Goal: Task Accomplishment & Management: Use online tool/utility

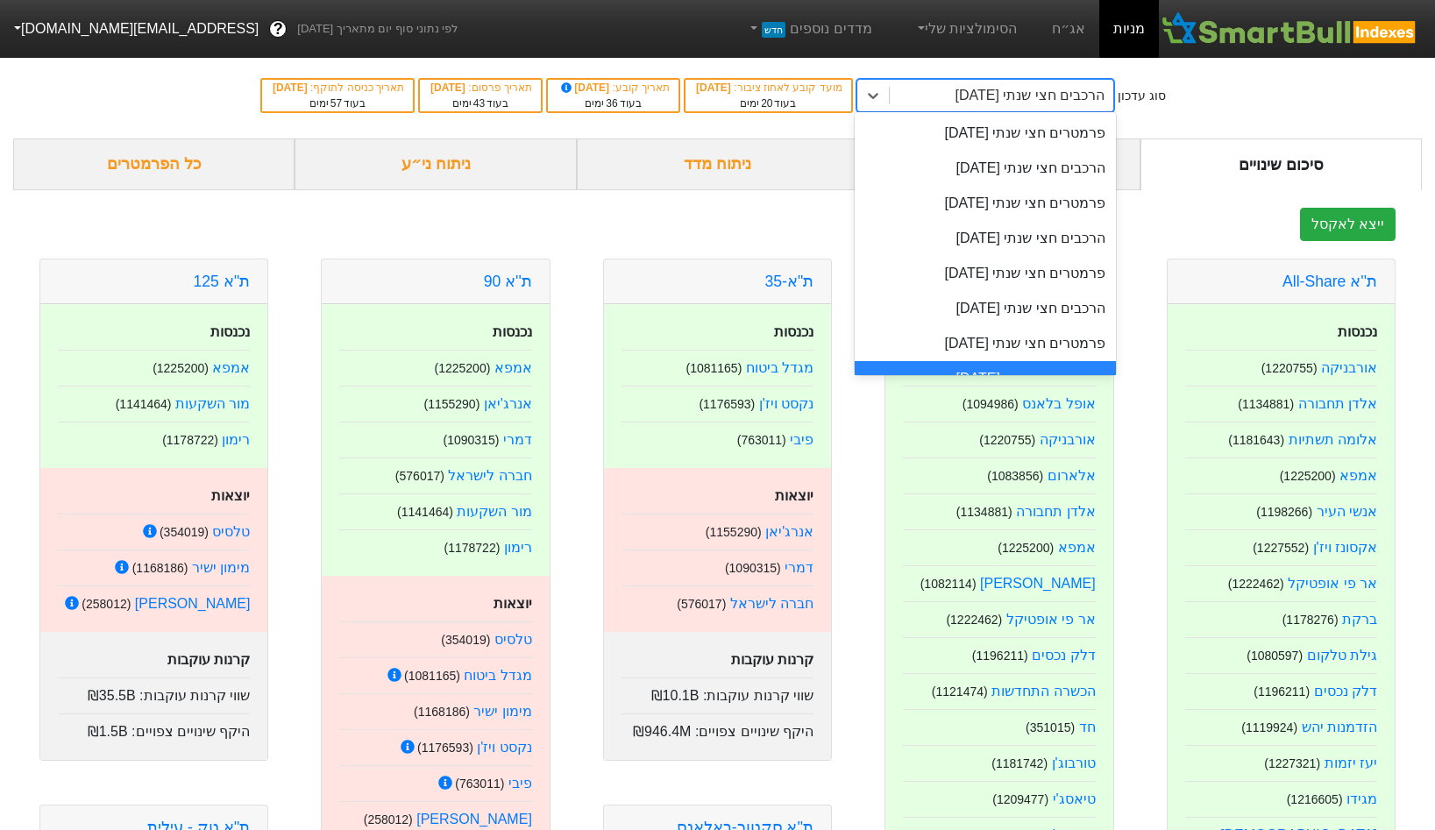
click at [1038, 89] on div "הרכבים חצי שנתי [DATE]" at bounding box center [1029, 95] width 150 height 21
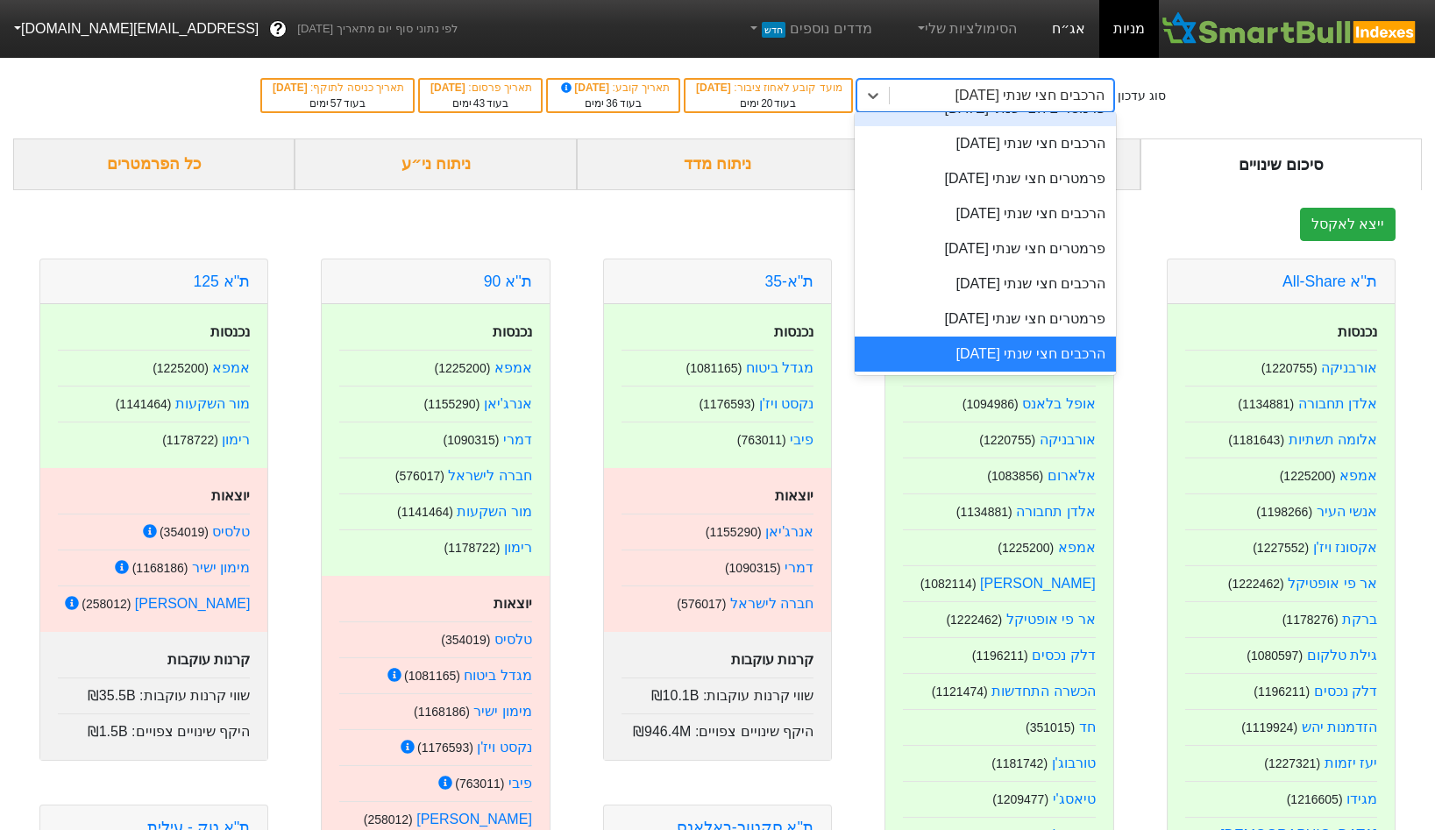
click at [1074, 28] on link "אג״ח" at bounding box center [1068, 29] width 61 height 58
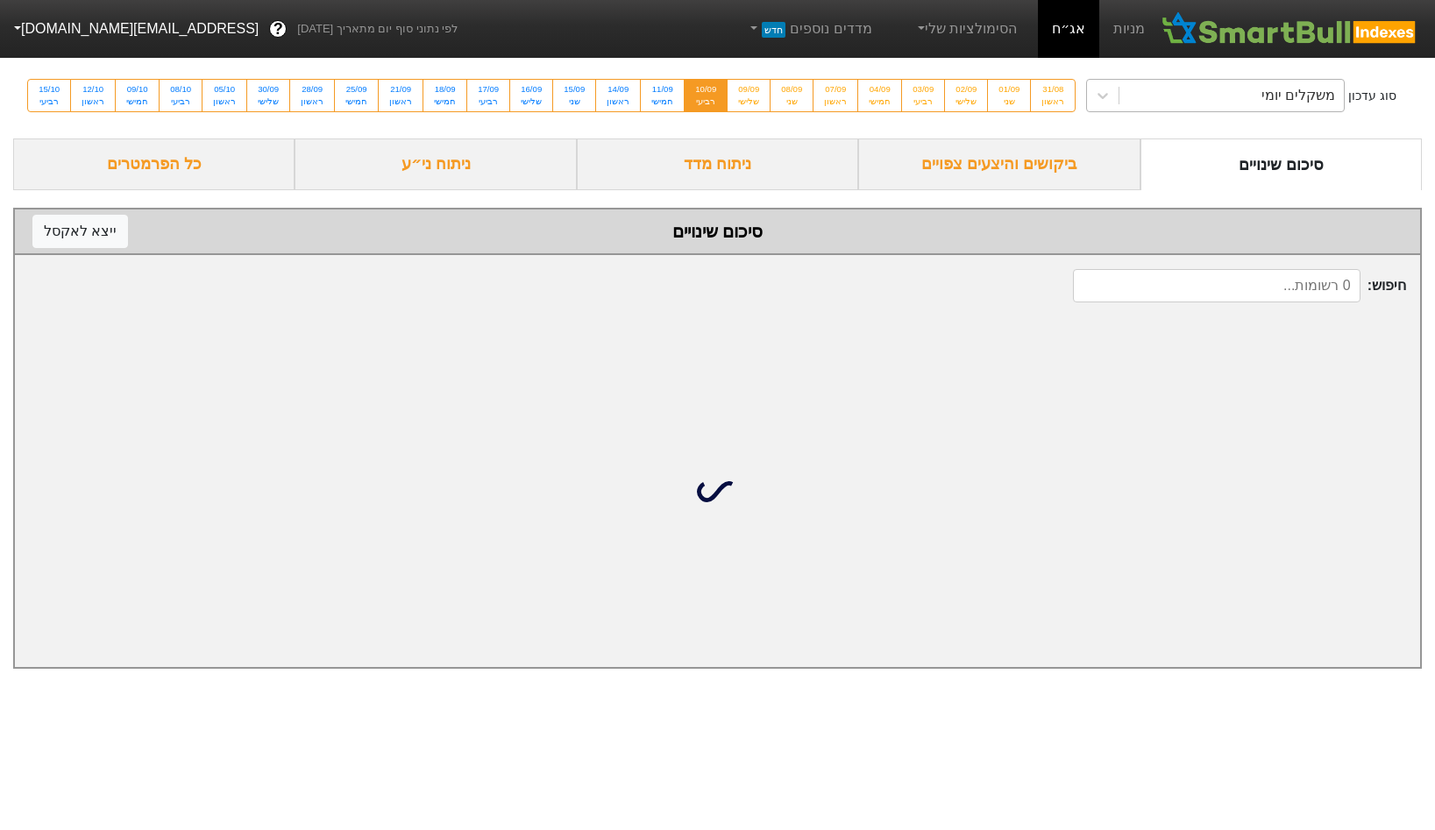
click at [1095, 78] on div "סוג עדכון משקלים יומי 31/08 ראשון 01/09 שני 02/09 שלישי 03/09 רביעי 04/09 חמישי…" at bounding box center [717, 96] width 1435 height 86
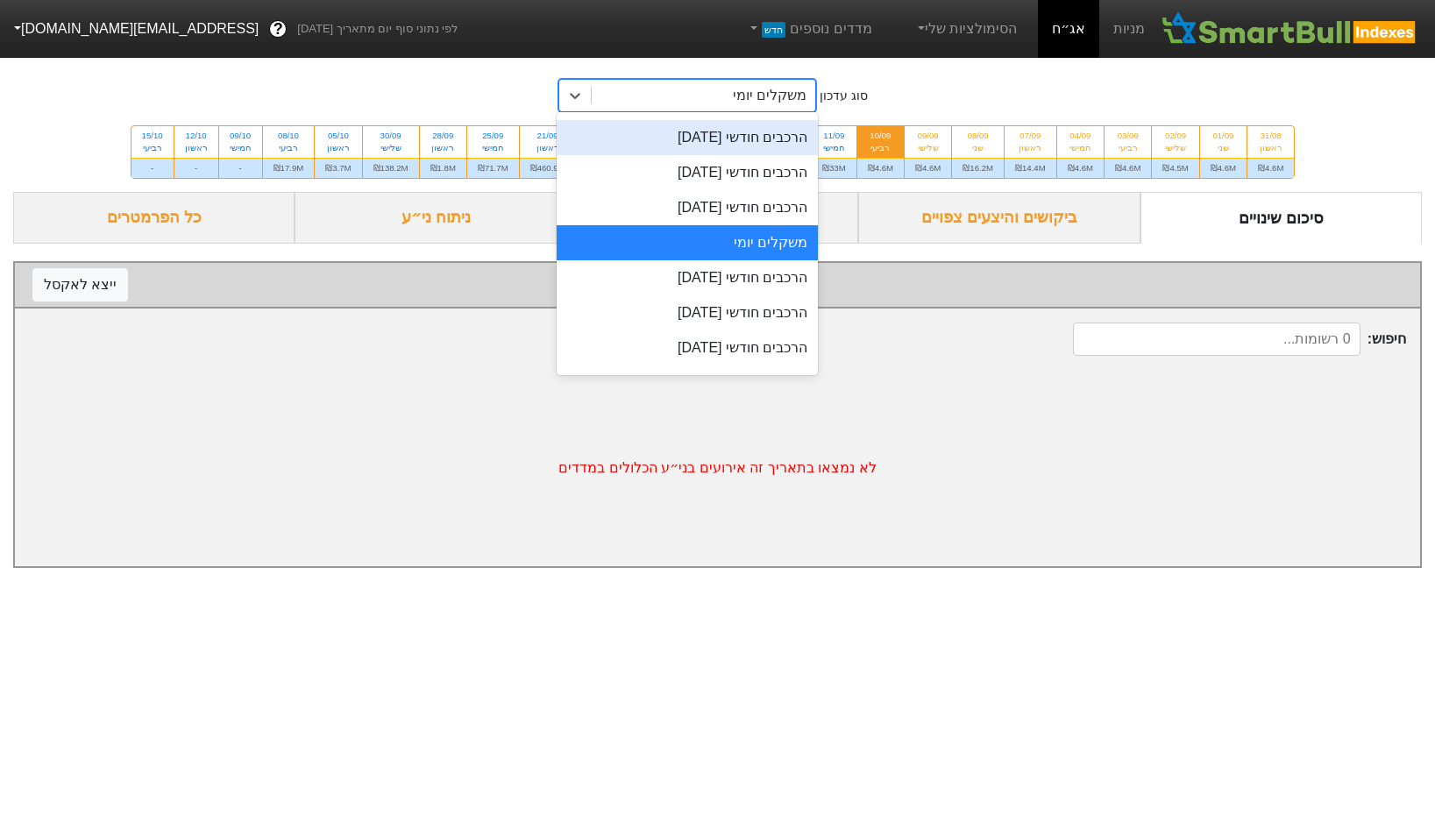
scroll to position [670, 0]
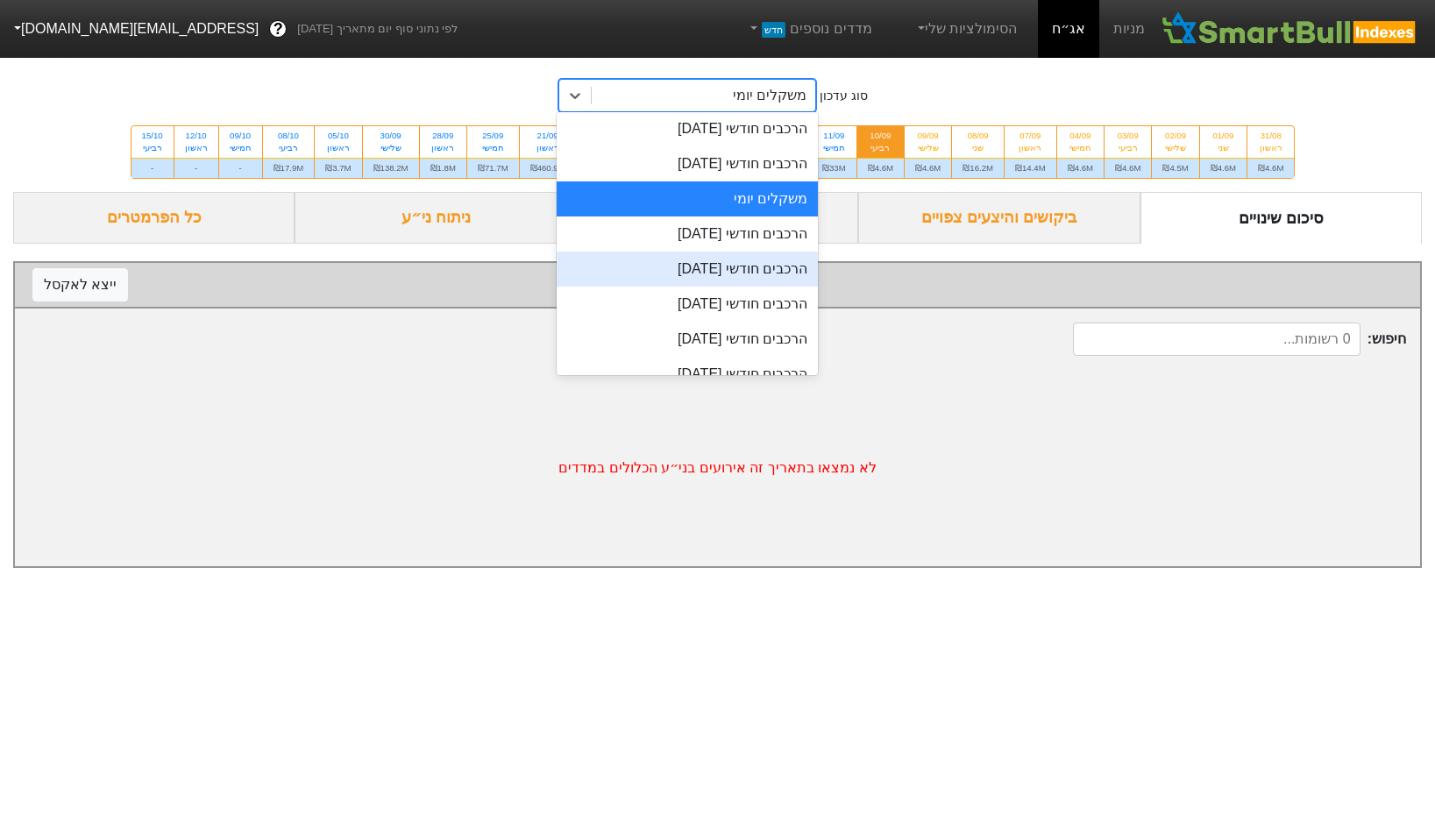
click at [701, 270] on div "הרכבים חודשי [DATE]" at bounding box center [687, 269] width 262 height 35
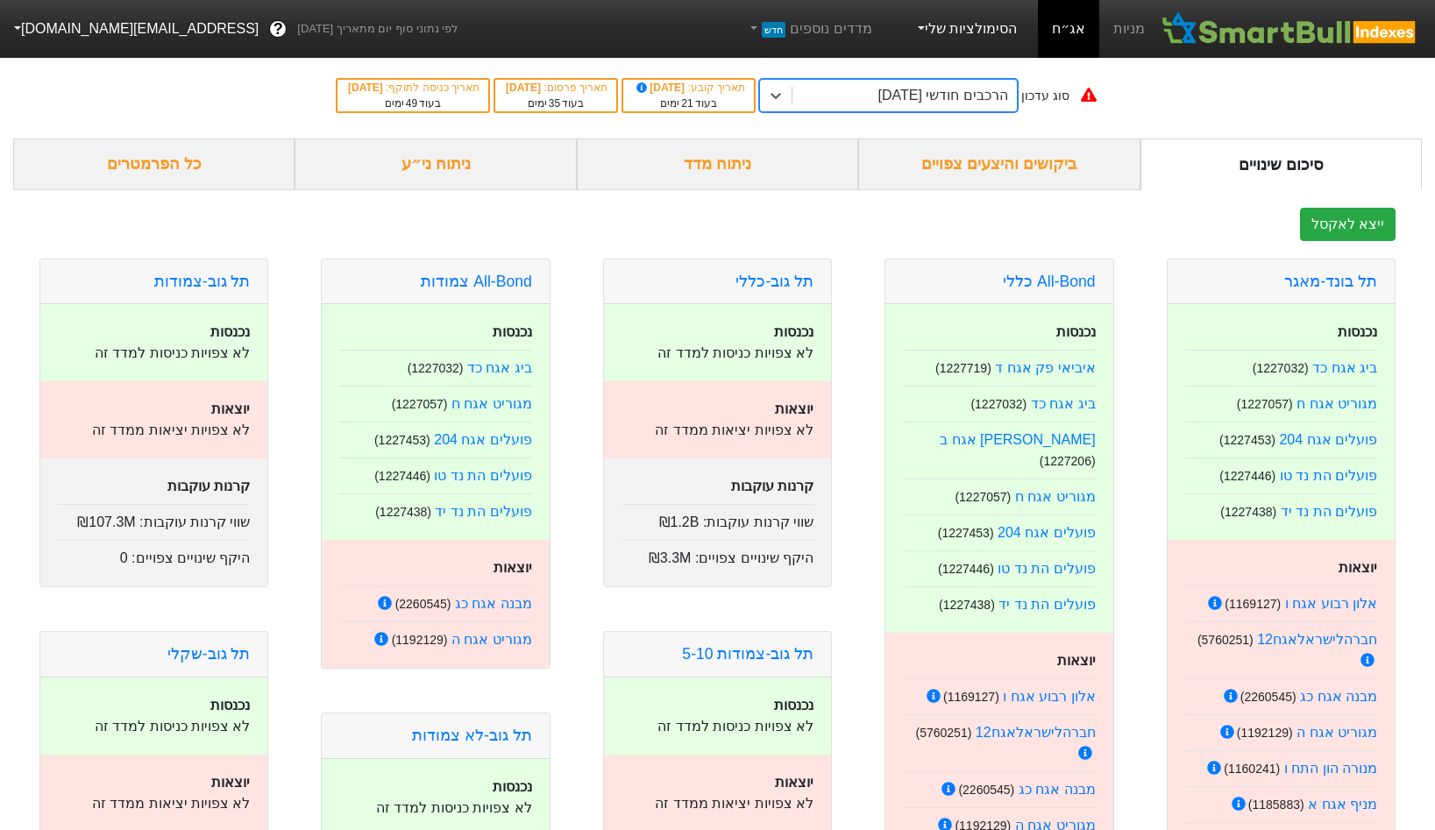
click at [973, 45] on link "הסימולציות שלי" at bounding box center [965, 28] width 117 height 35
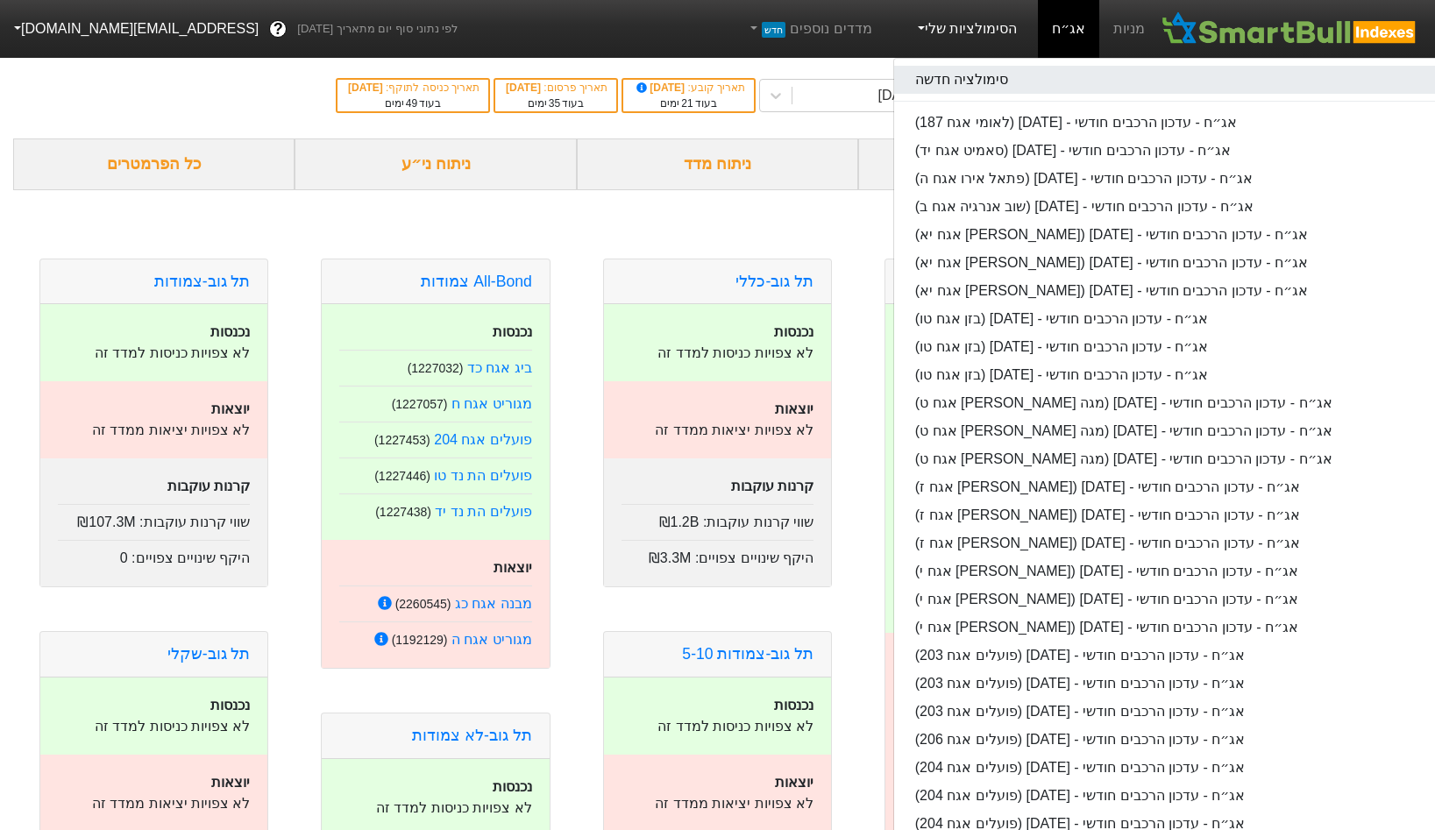
click at [980, 75] on link "סימולציה חדשה" at bounding box center [1170, 80] width 553 height 28
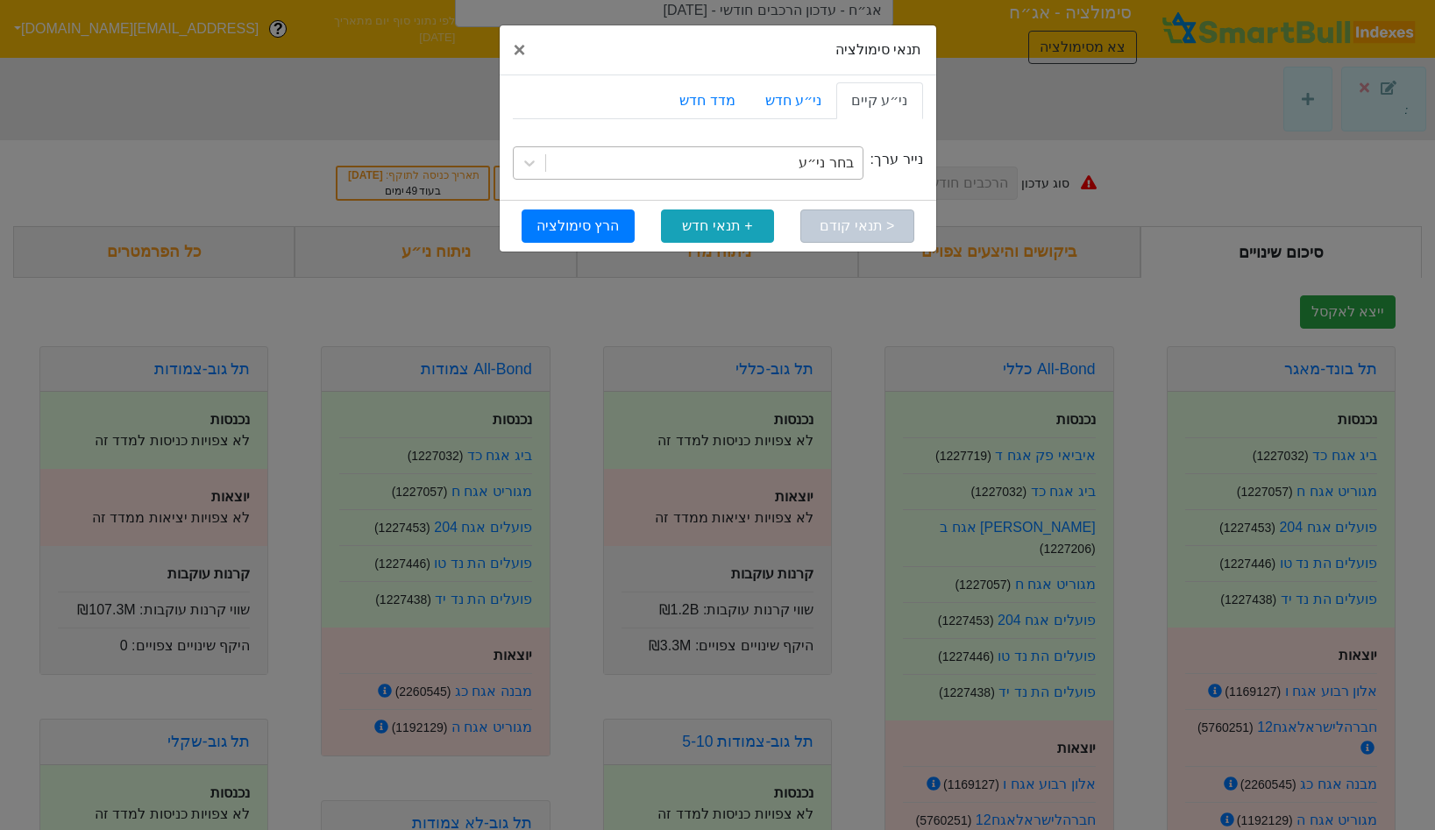
click at [770, 156] on div "בחר ני״ע" at bounding box center [704, 163] width 316 height 32
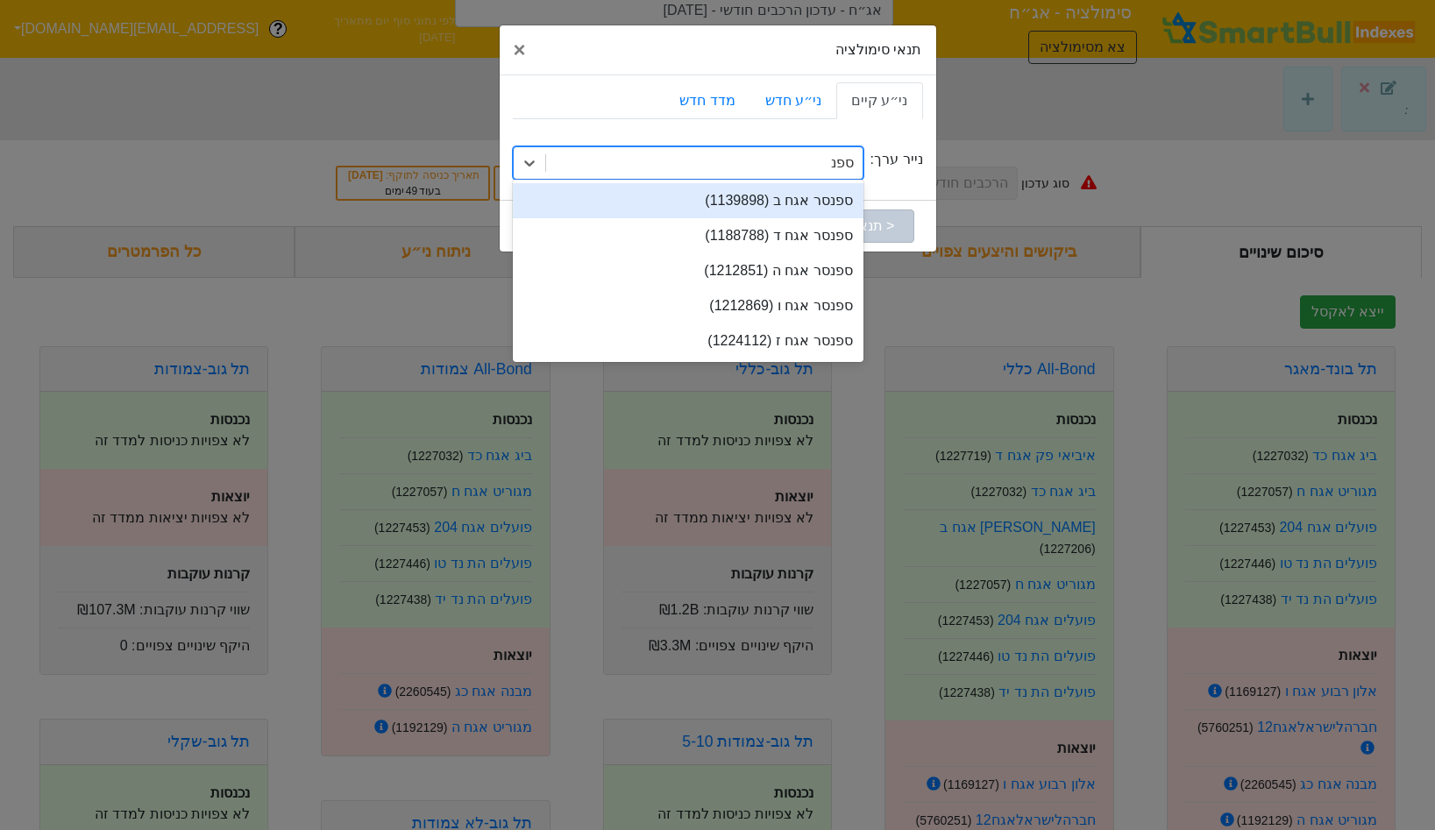
type input "[PERSON_NAME]"
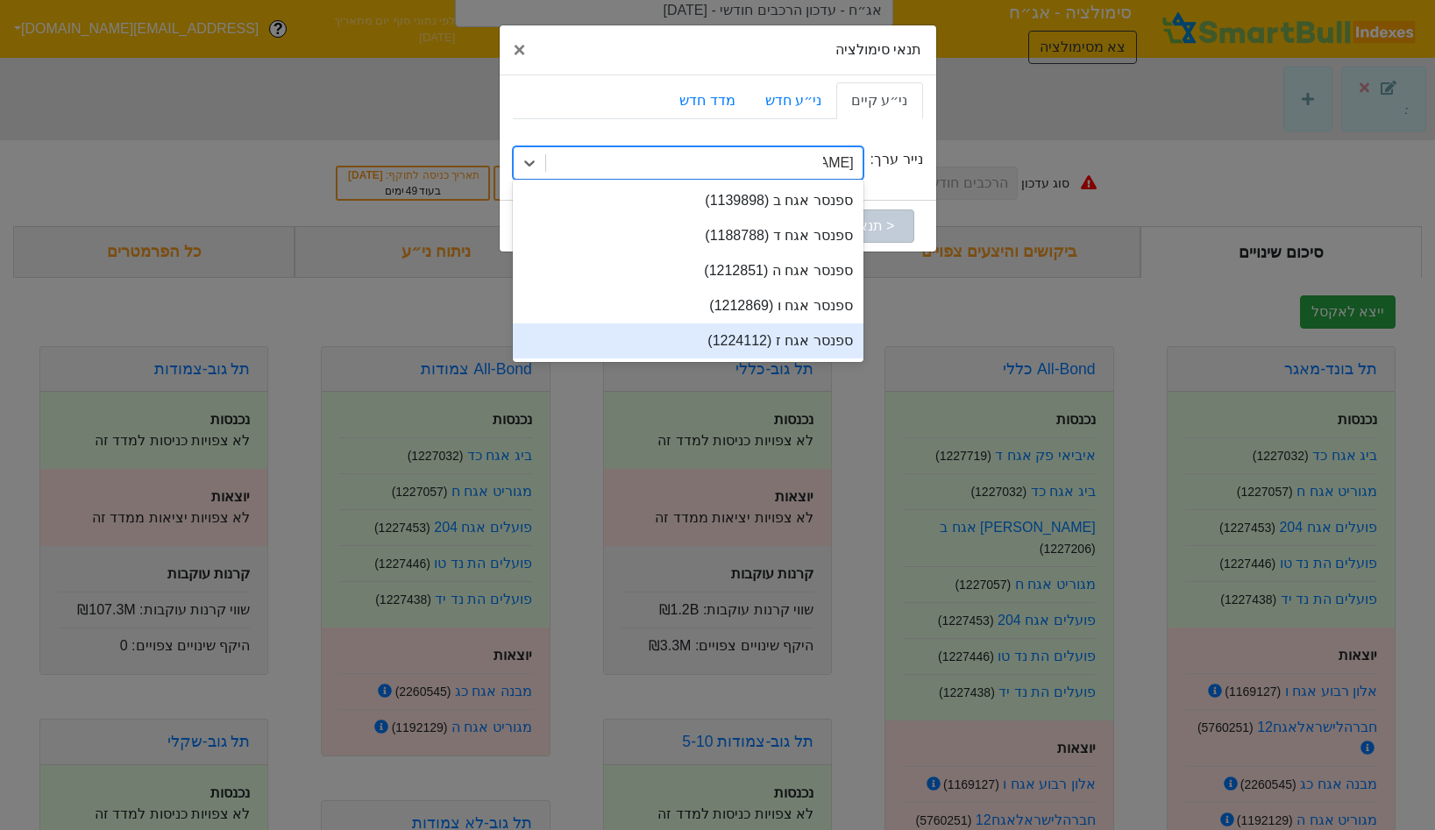
click at [783, 327] on div "ספנסר אגח ז (1224112)" at bounding box center [688, 340] width 351 height 35
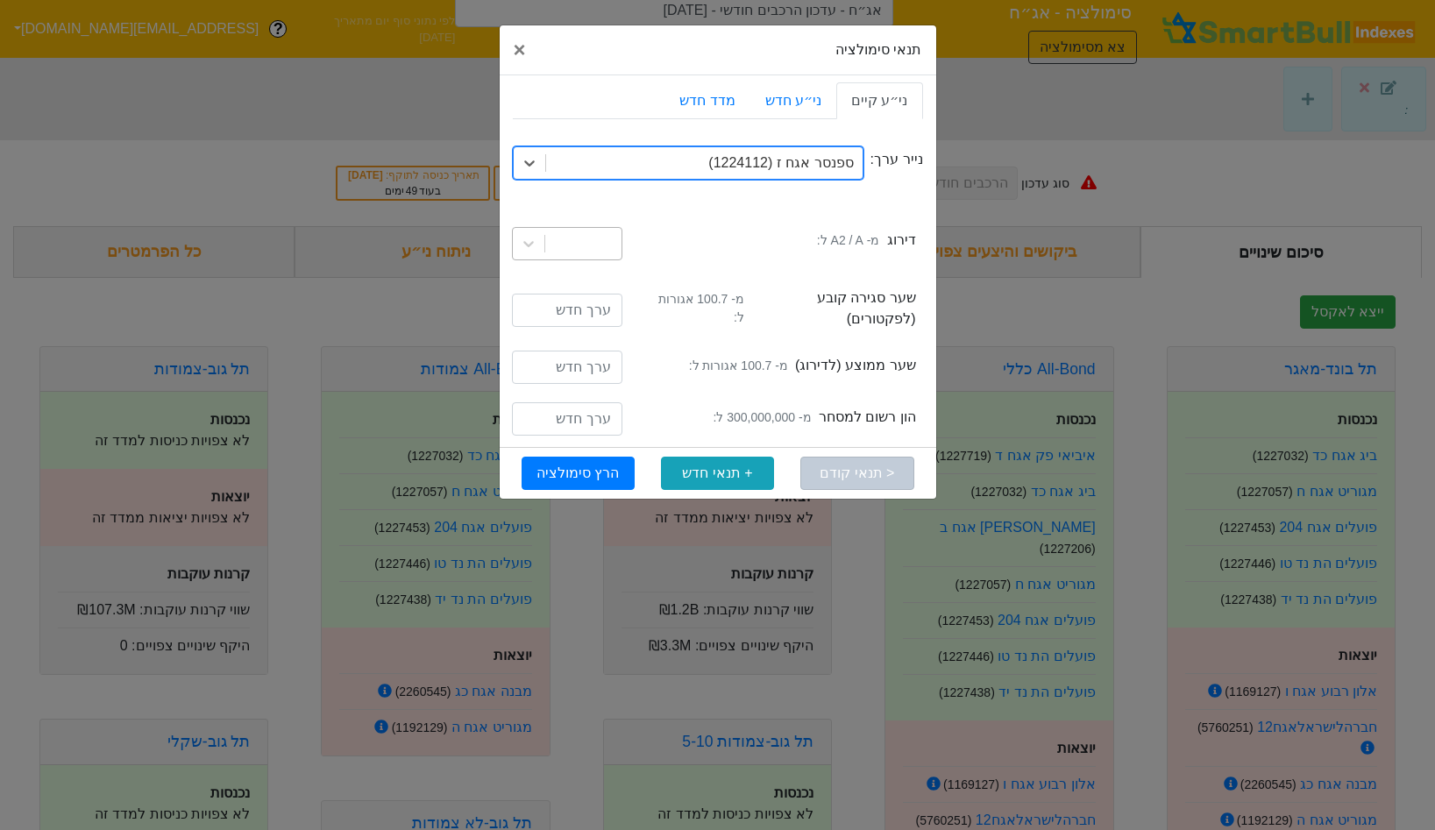
click at [545, 251] on div at bounding box center [583, 244] width 76 height 32
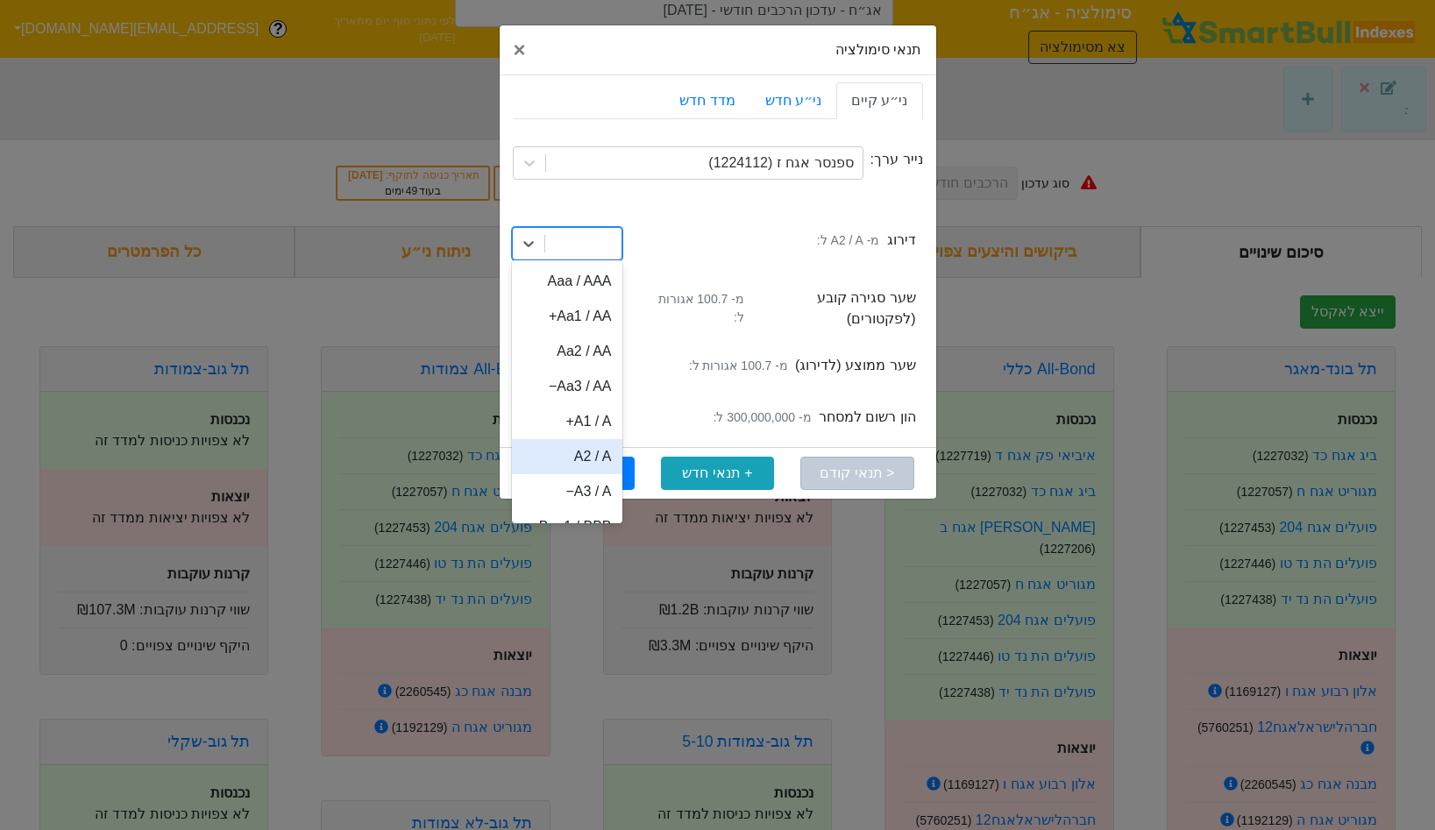
click at [583, 450] on div "A2 / A" at bounding box center [567, 456] width 110 height 35
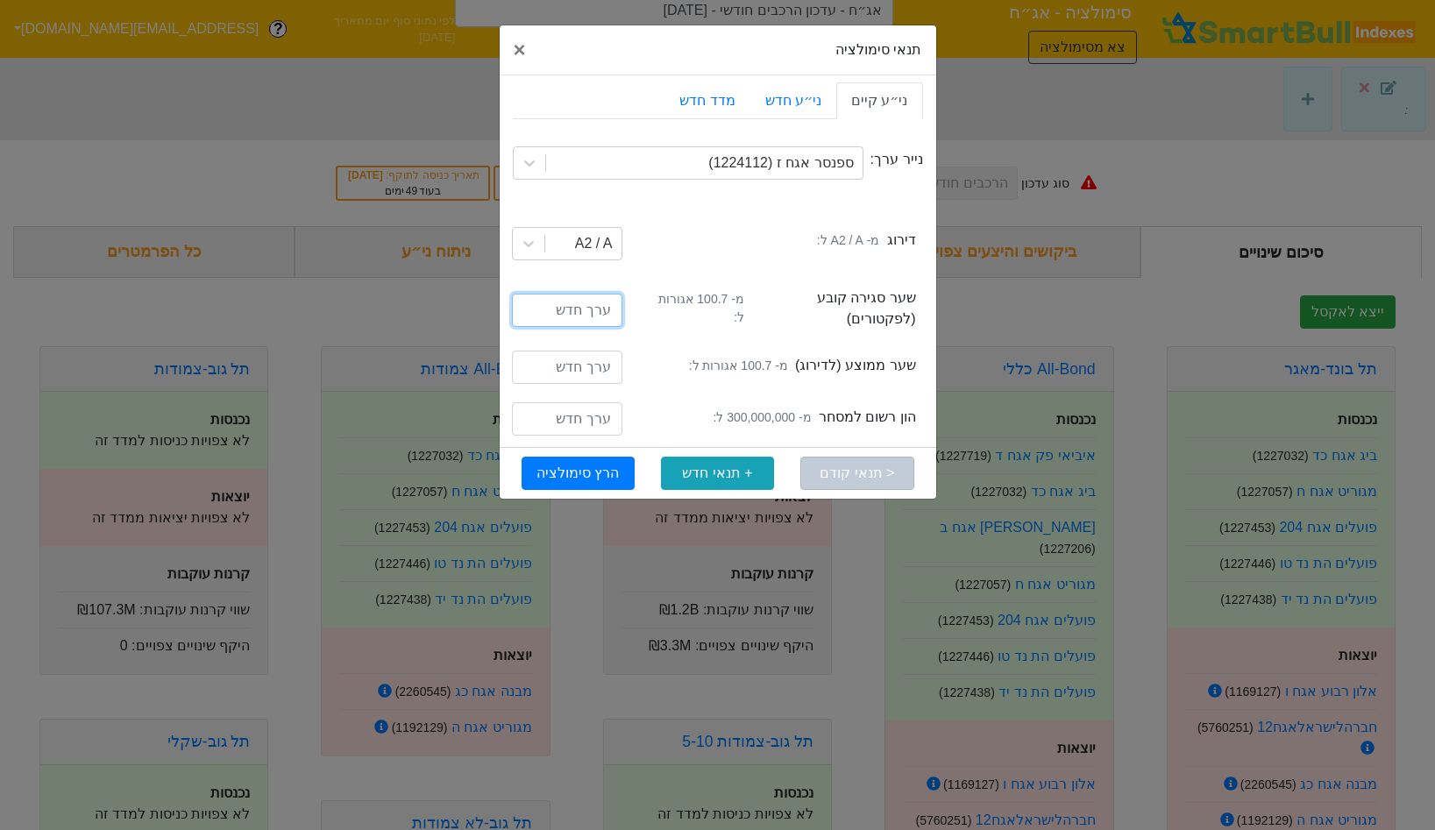
click at [589, 301] on input "number" at bounding box center [567, 310] width 110 height 33
type input "100.7"
click at [575, 358] on input "number" at bounding box center [567, 367] width 110 height 33
paste input "100.7"
type input "100.7"
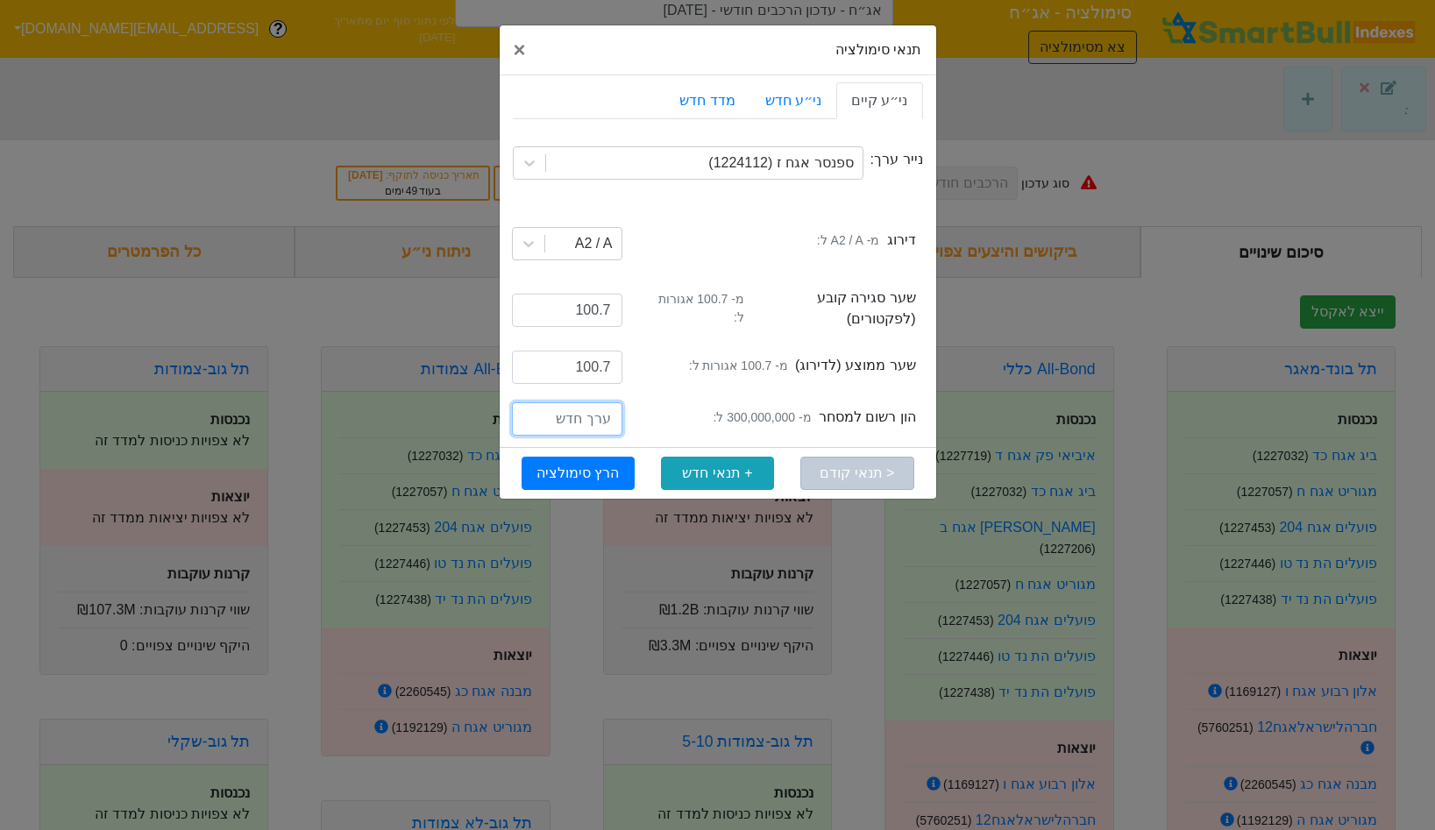
click at [596, 409] on input "number" at bounding box center [567, 418] width 110 height 33
type input "300000000"
click at [535, 457] on button "הרץ סימולציה" at bounding box center [577, 473] width 113 height 33
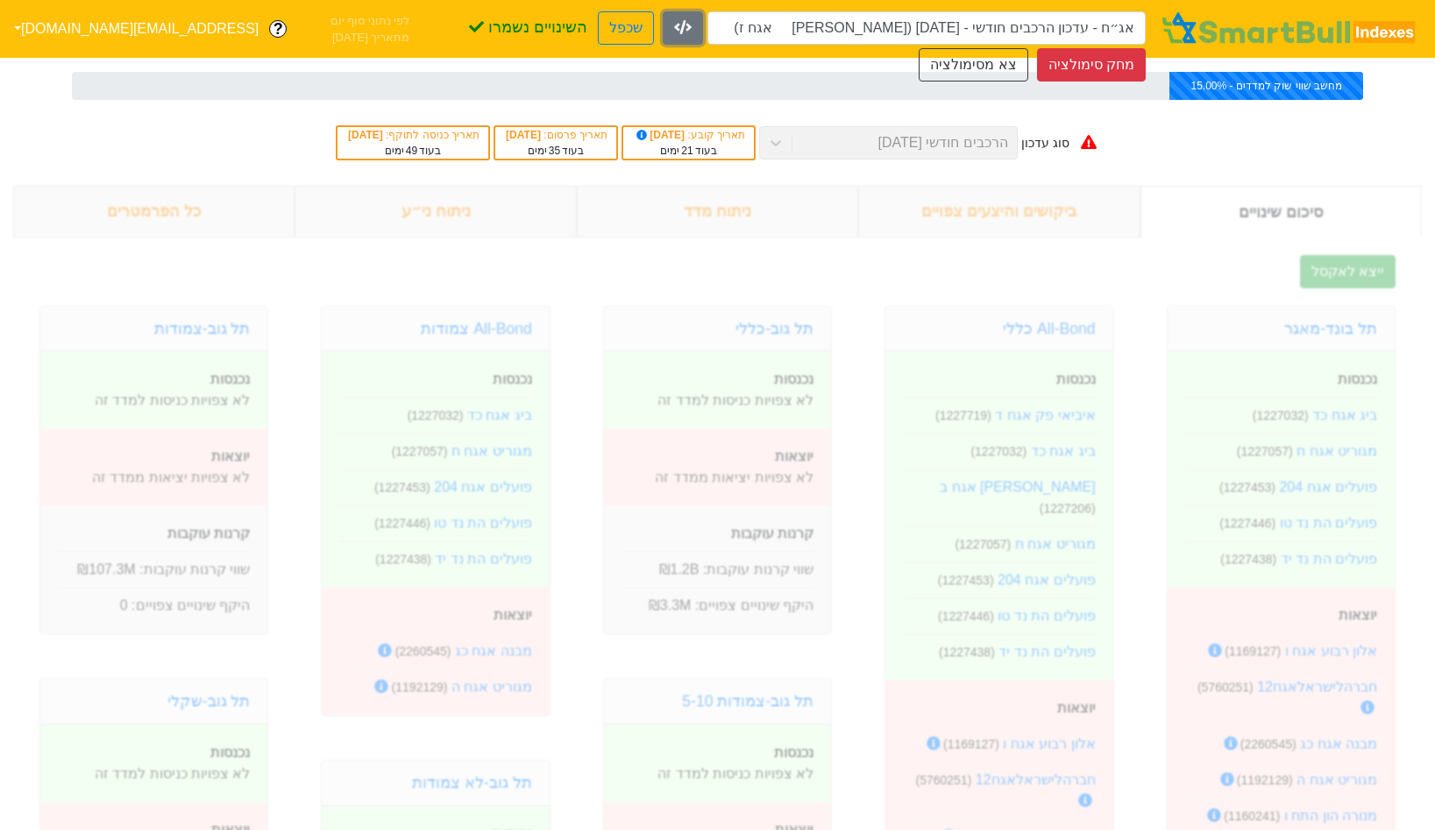
click at [674, 20] on icon "button" at bounding box center [683, 27] width 18 height 14
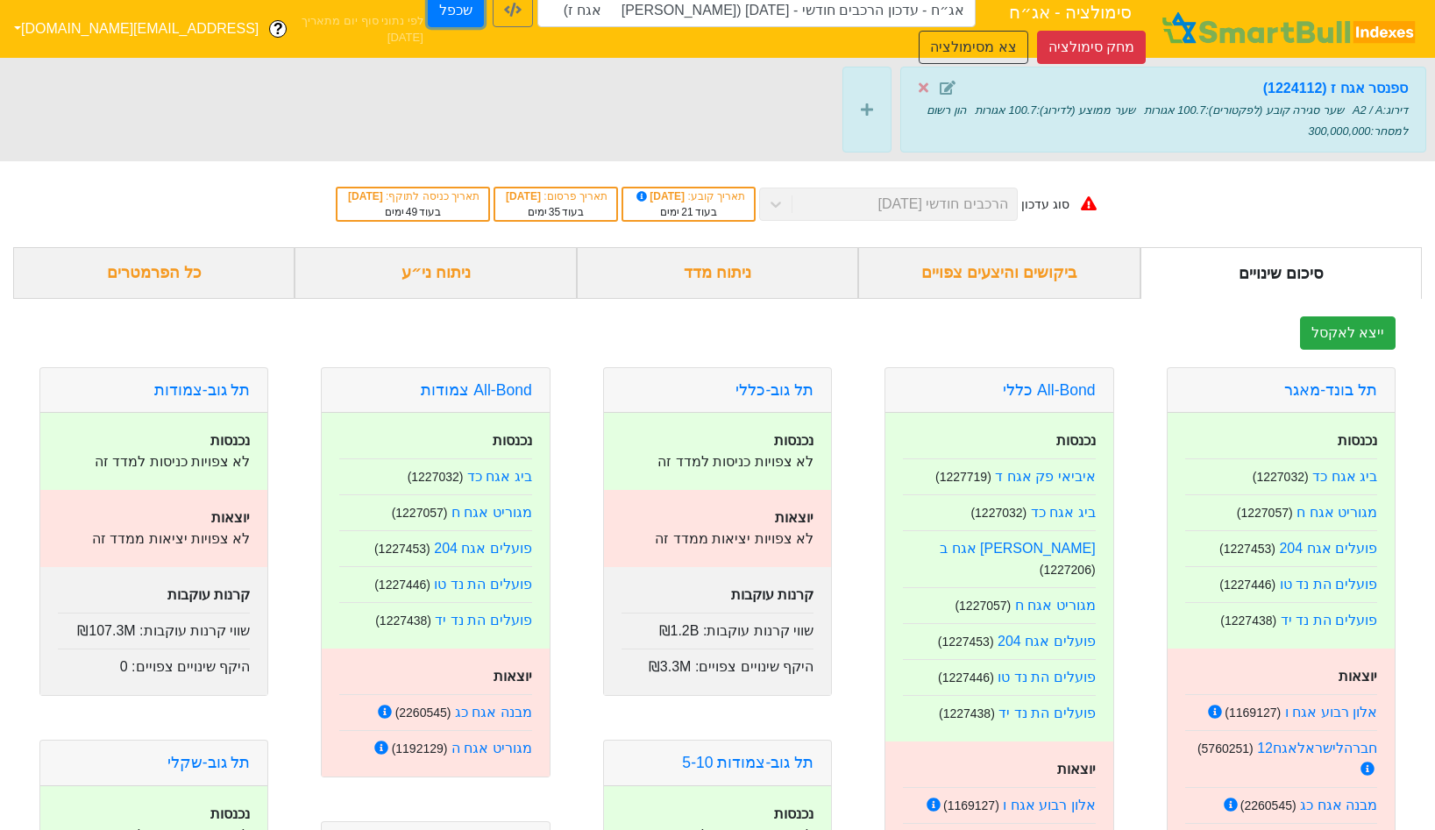
click at [428, 2] on button "שכפל" at bounding box center [456, 10] width 56 height 33
type input "אג״ח - עדכון הרכבים חודשי - [DATE] ([PERSON_NAME] אגח ז) - העתק"
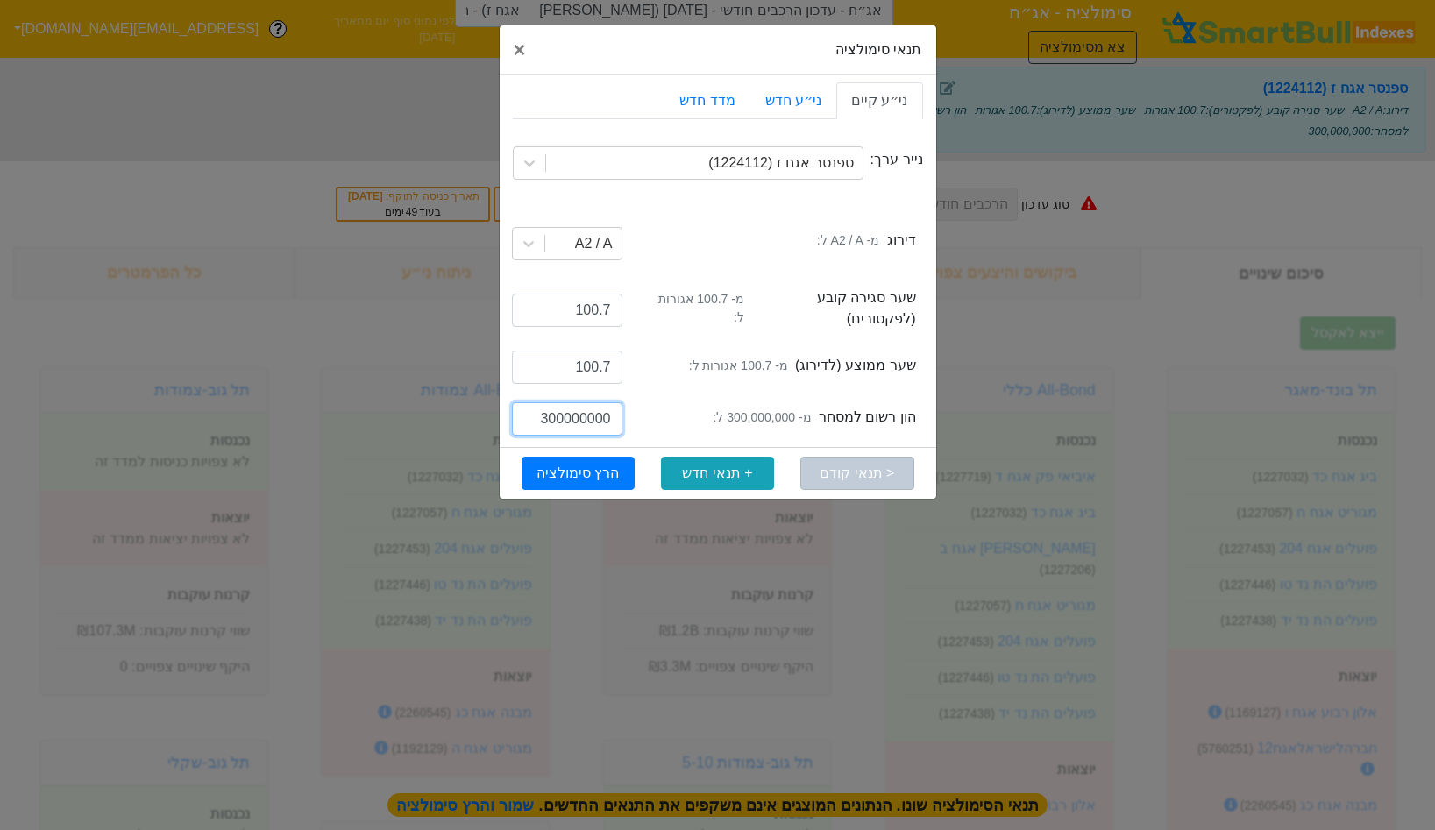
drag, startPoint x: 553, startPoint y: 408, endPoint x: 527, endPoint y: 414, distance: 26.8
click at [527, 414] on input "300000000" at bounding box center [567, 418] width 110 height 33
type input "530000000"
click at [584, 463] on button "הרץ סימולציה" at bounding box center [577, 473] width 113 height 33
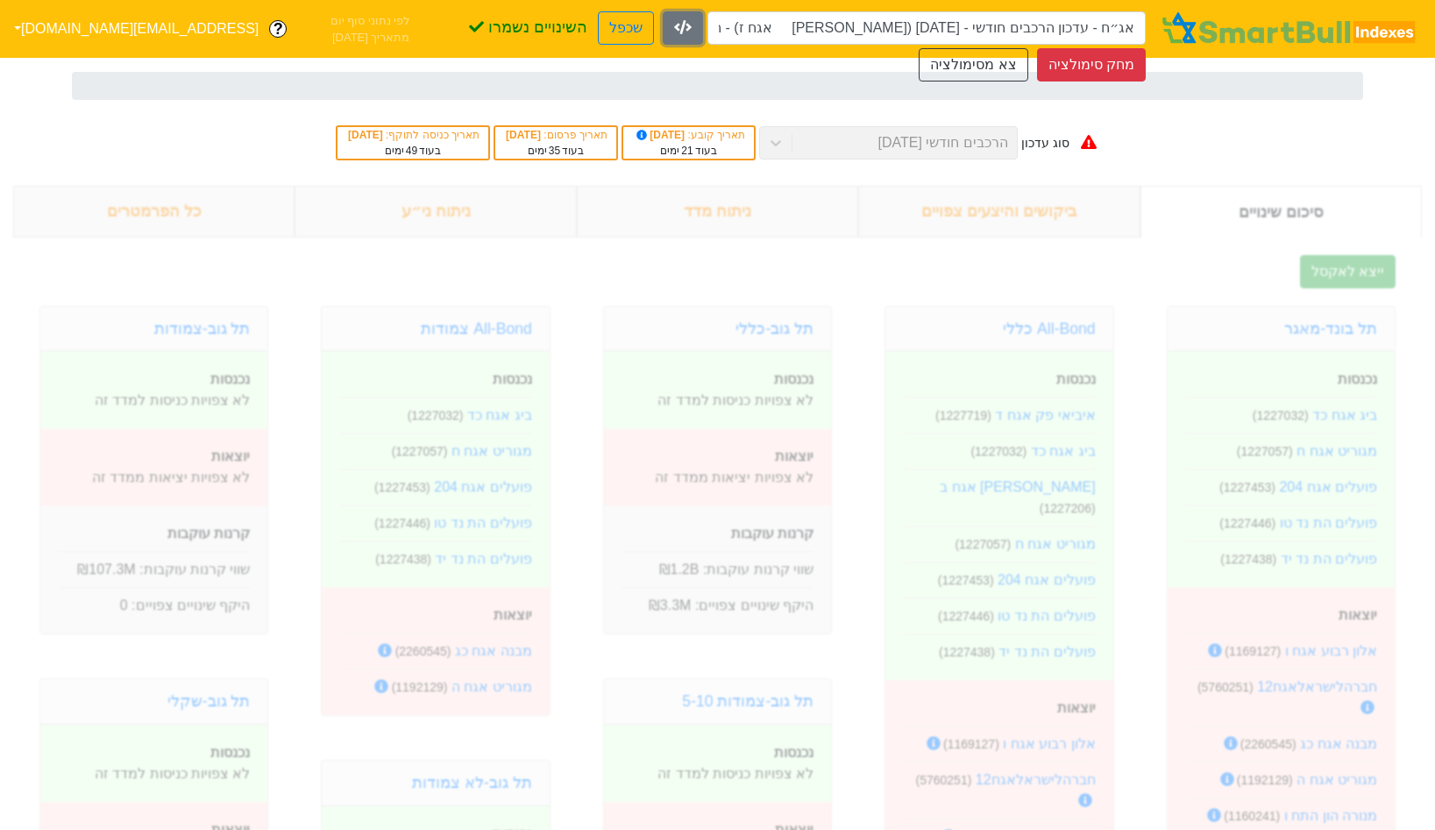
click at [663, 17] on button "button" at bounding box center [683, 27] width 40 height 33
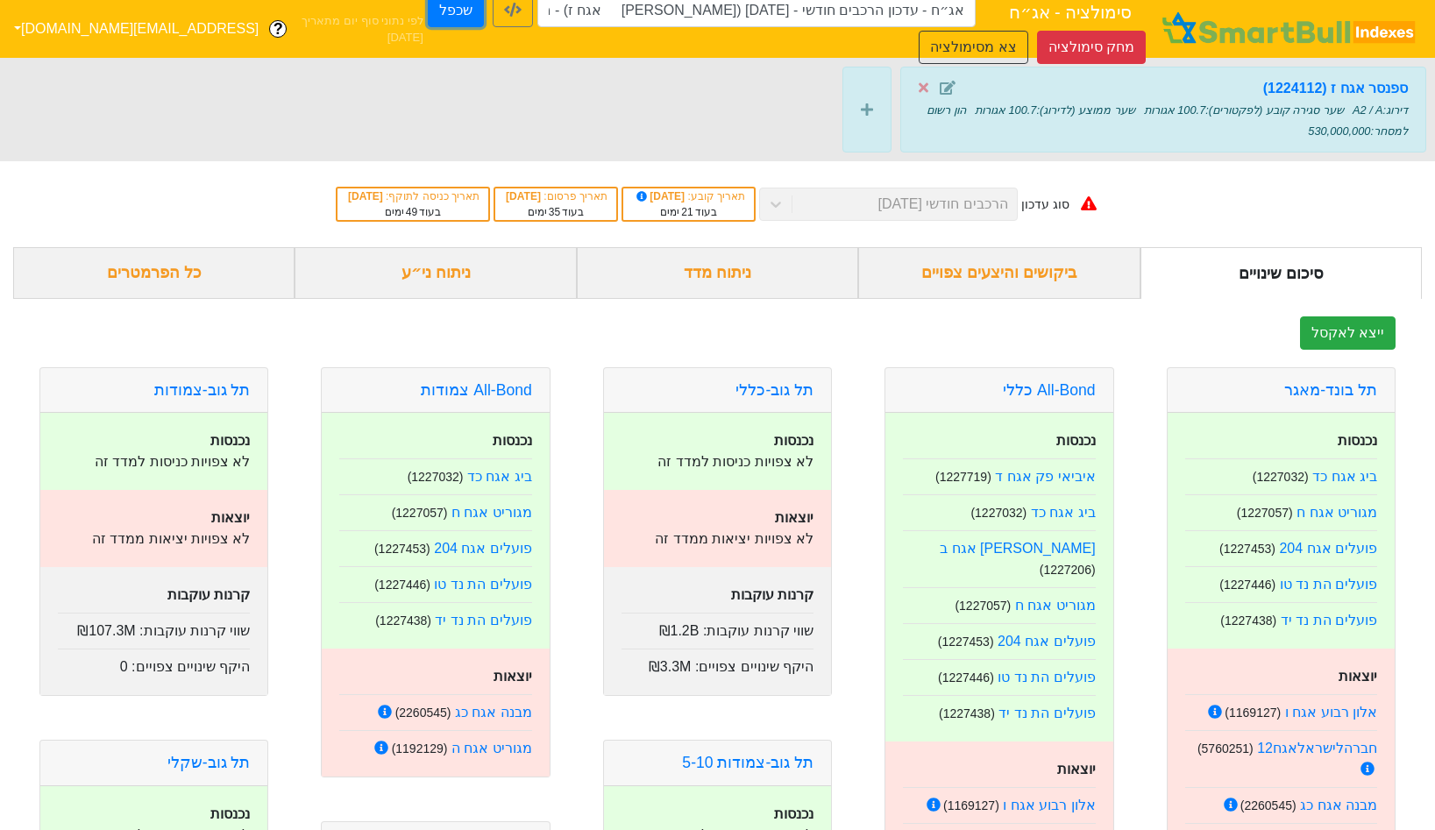
click at [428, 18] on button "שכפל" at bounding box center [456, 10] width 56 height 33
type input "אג״ח - עדכון הרכבים חודשי - [DATE] ([PERSON_NAME] אגח ז) - העתק - העתק"
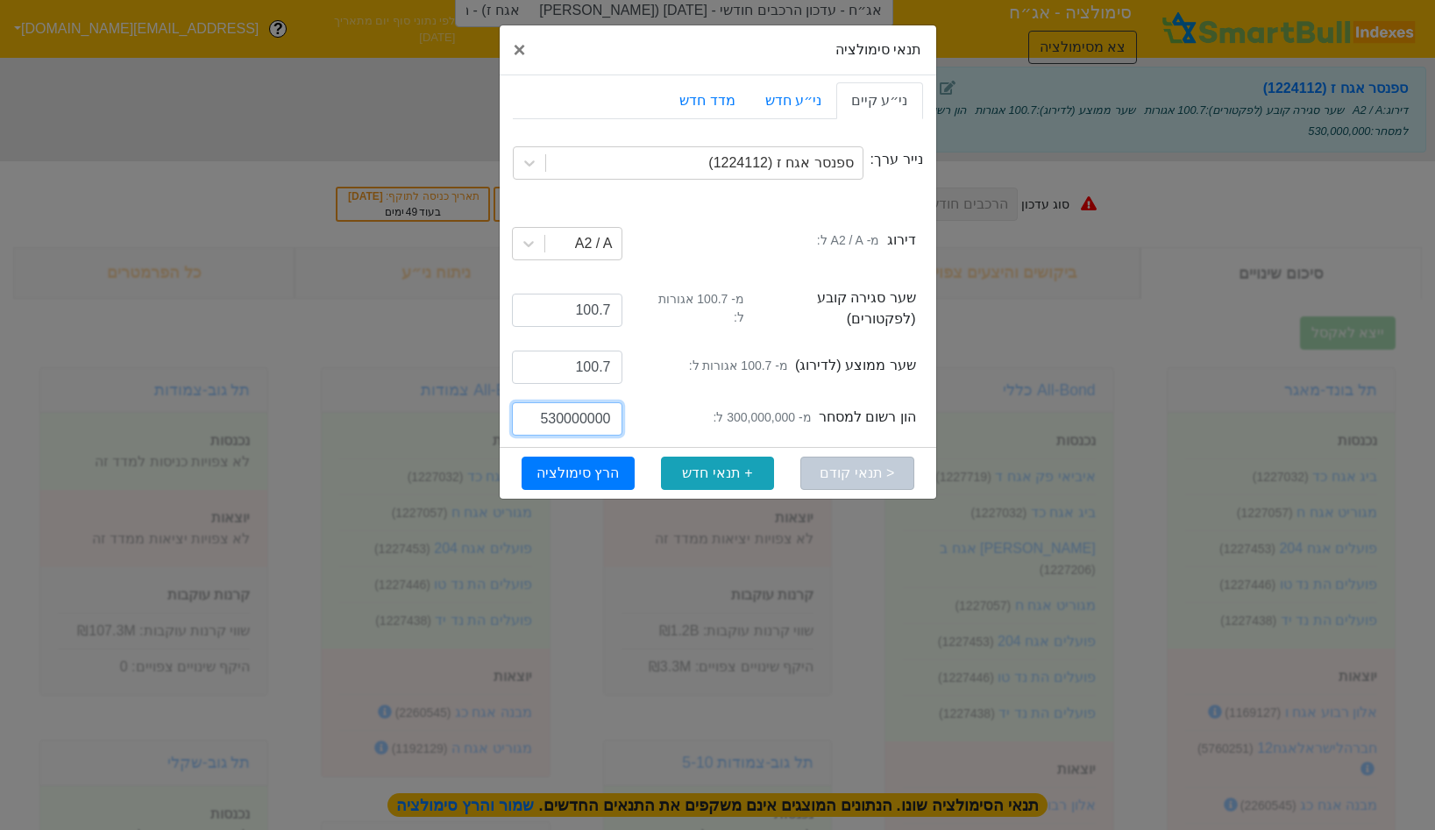
drag, startPoint x: 554, startPoint y: 409, endPoint x: 542, endPoint y: 409, distance: 11.4
click at [542, 409] on input "530000000" at bounding box center [567, 418] width 110 height 33
type input "630000000"
click at [578, 457] on button "הרץ סימולציה" at bounding box center [577, 473] width 113 height 33
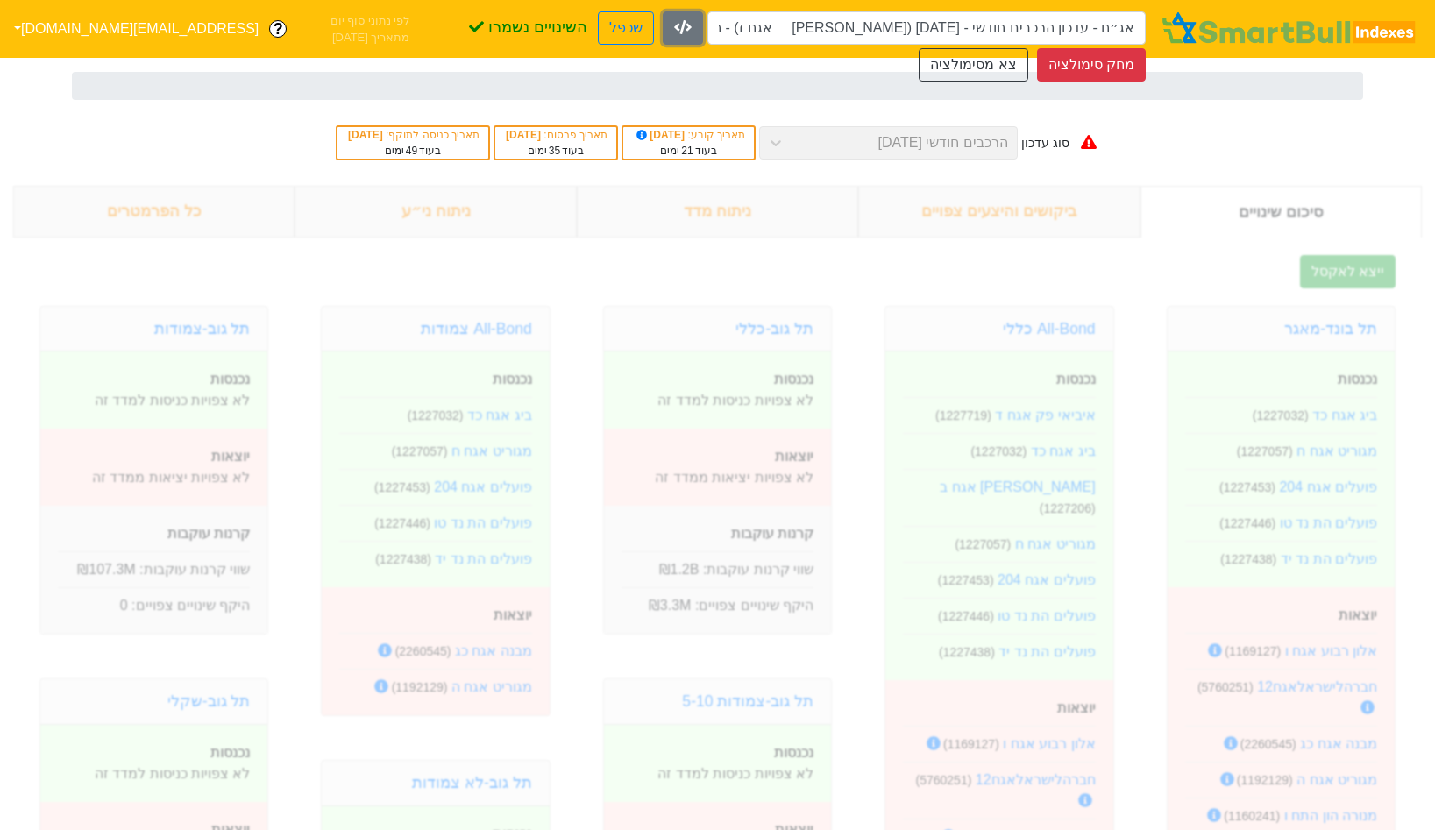
click at [663, 17] on button "button" at bounding box center [683, 27] width 40 height 33
